Goal: Task Accomplishment & Management: Manage account settings

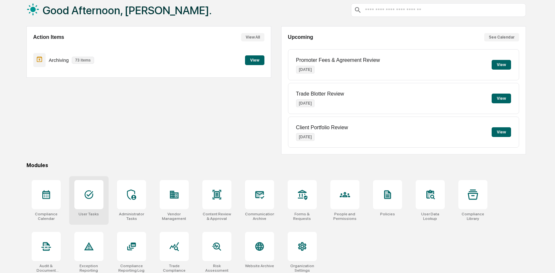
scroll to position [42, 0]
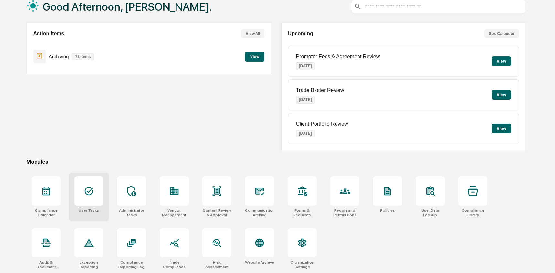
click at [76, 198] on div at bounding box center [88, 190] width 29 height 29
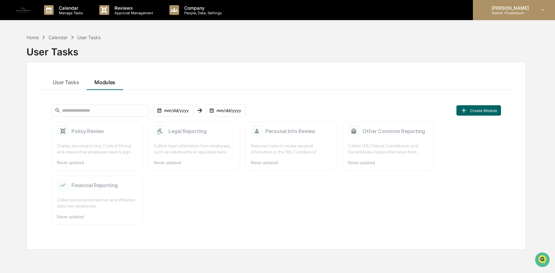
click at [500, 5] on p "[PERSON_NAME]" at bounding box center [510, 7] width 46 height 5
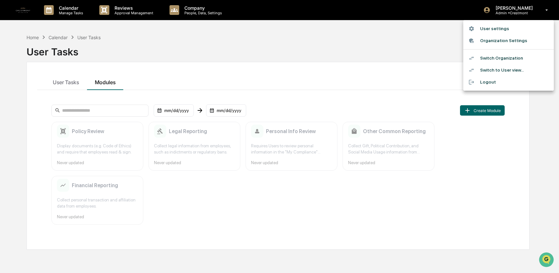
click at [497, 61] on li "Switch Organization" at bounding box center [508, 58] width 91 height 12
